Goal: Information Seeking & Learning: Learn about a topic

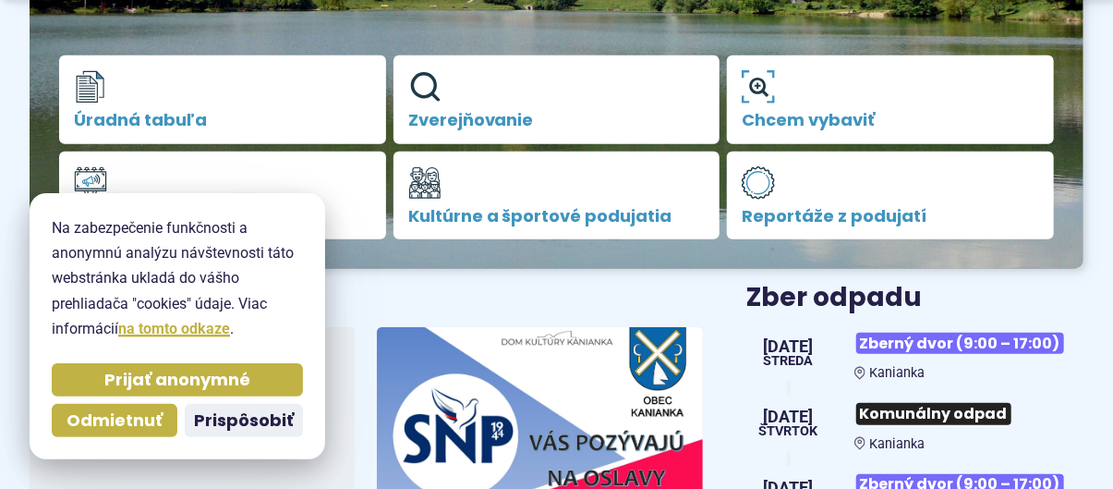
scroll to position [462, 0]
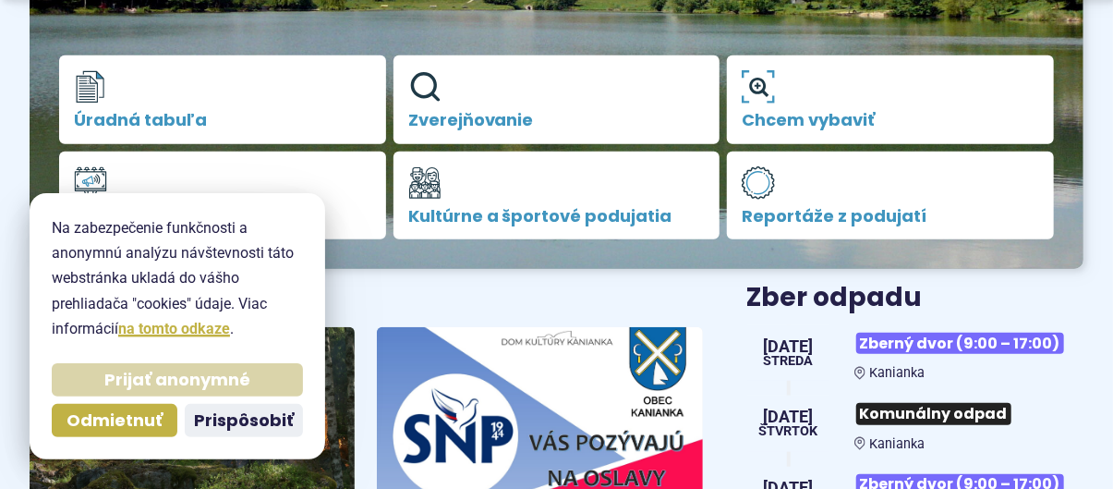
click at [232, 381] on span "Prijať anonymné" at bounding box center [177, 379] width 146 height 21
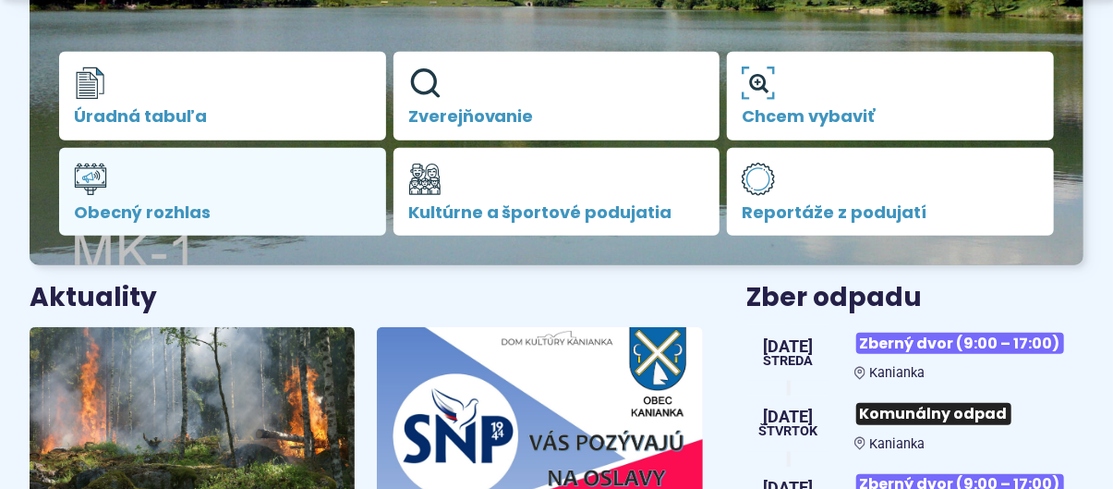
click at [159, 200] on link "Obecný rozhlas" at bounding box center [222, 192] width 327 height 89
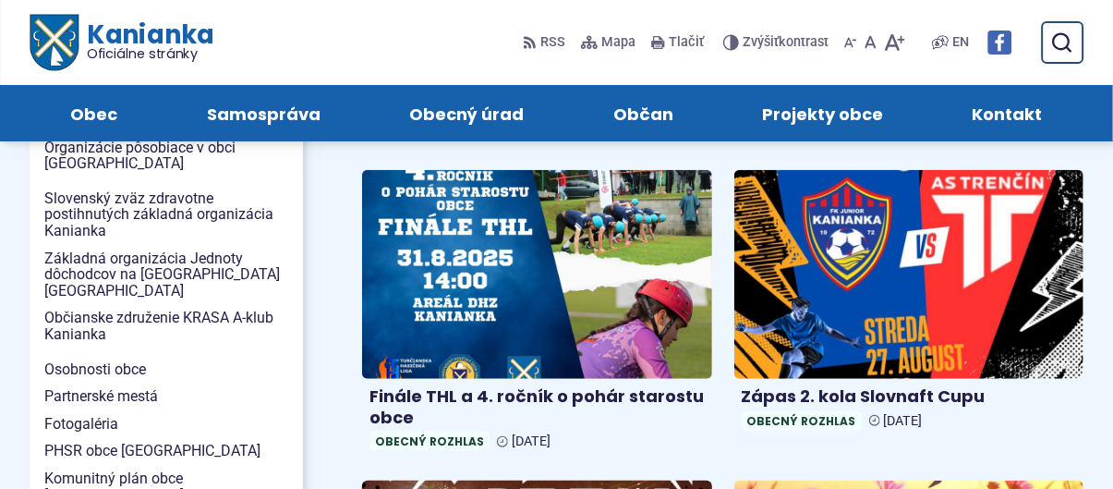
scroll to position [554, 0]
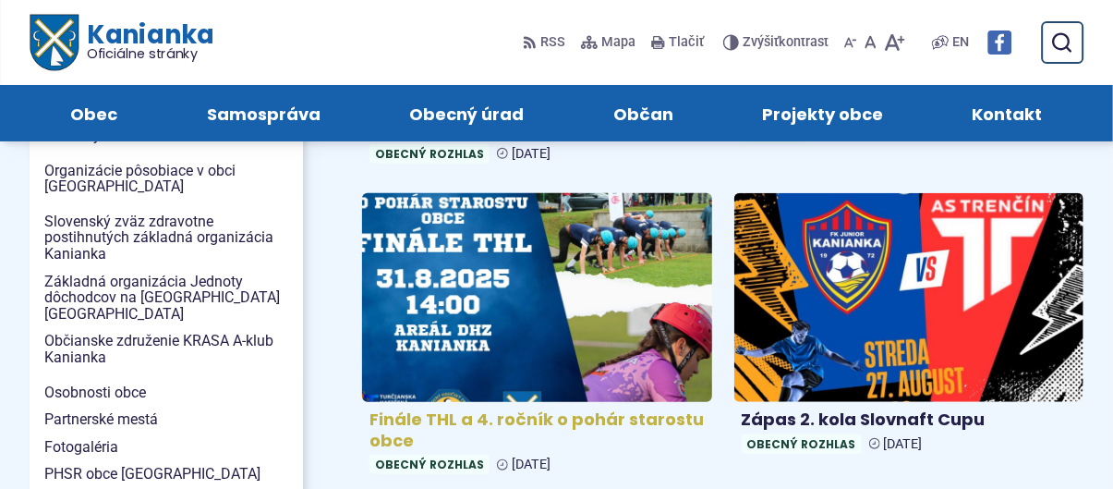
click at [506, 310] on img at bounding box center [537, 297] width 402 height 241
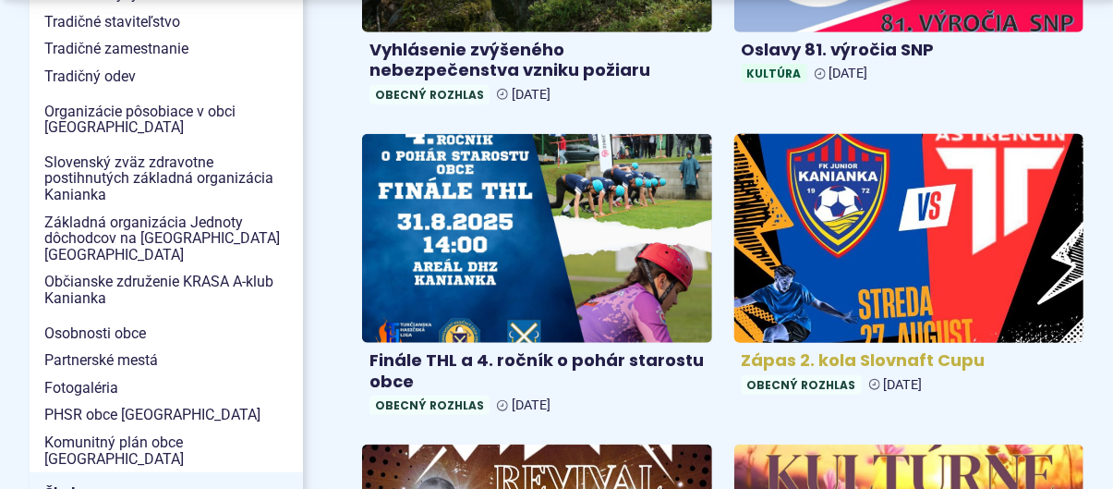
scroll to position [647, 0]
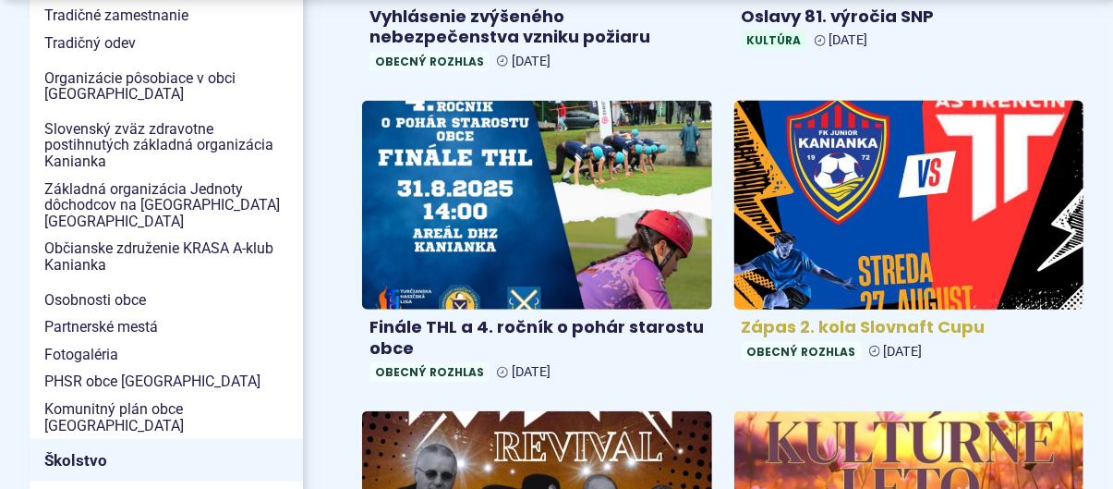
click at [901, 233] on img at bounding box center [909, 205] width 402 height 241
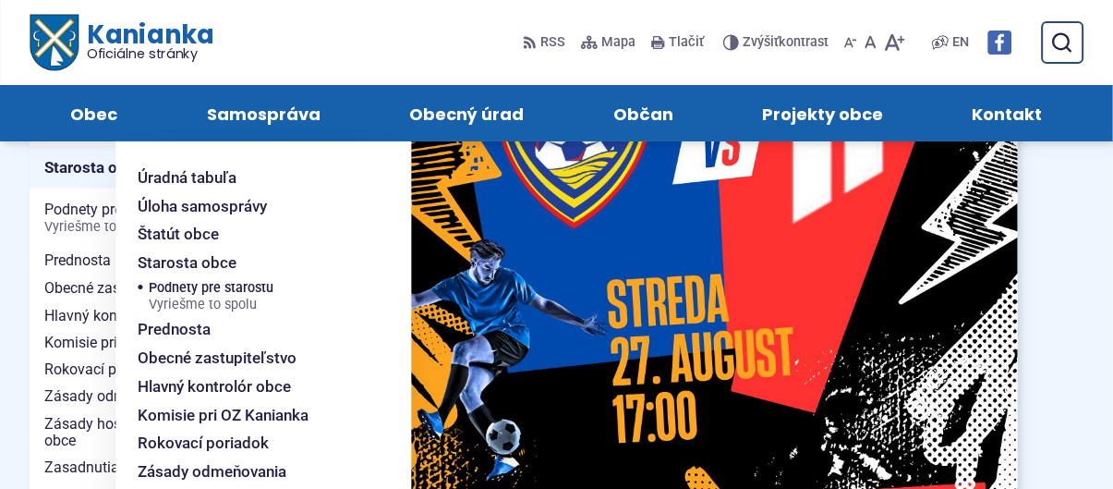
scroll to position [739, 0]
